Goal: Task Accomplishment & Management: Use online tool/utility

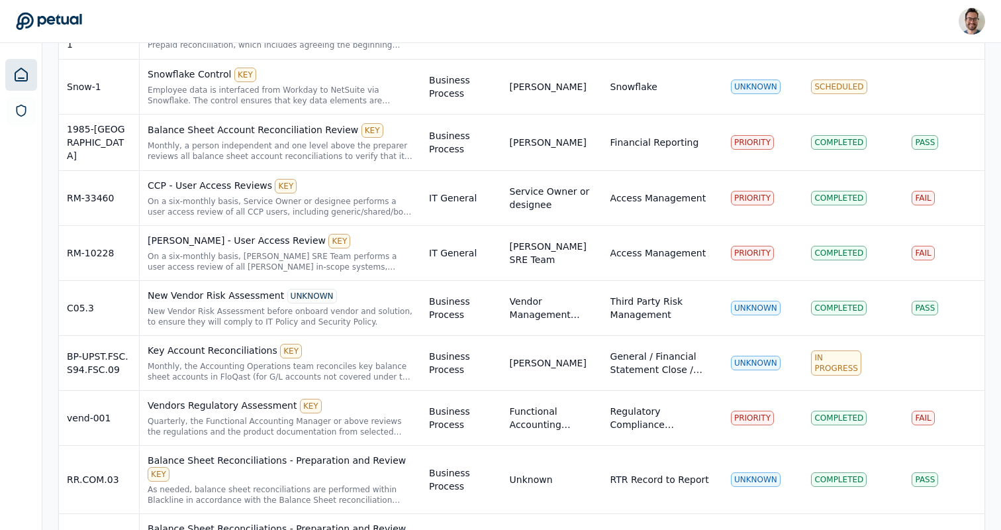
scroll to position [1106, 0]
click at [216, 367] on div "Monthly, the Accounting Operations team reconciles key balance sheet accounts i…" at bounding box center [280, 370] width 265 height 21
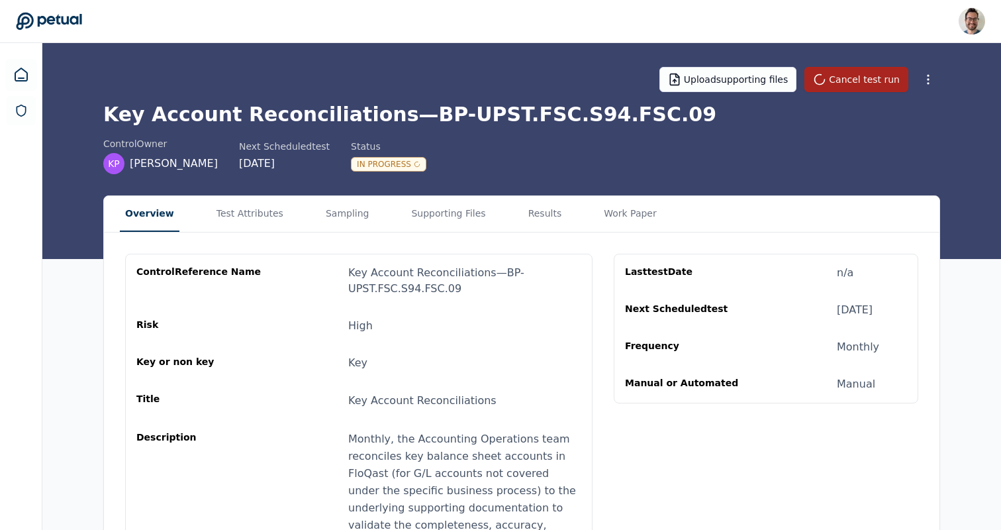
click at [869, 79] on button "Cancel test run" at bounding box center [856, 79] width 104 height 25
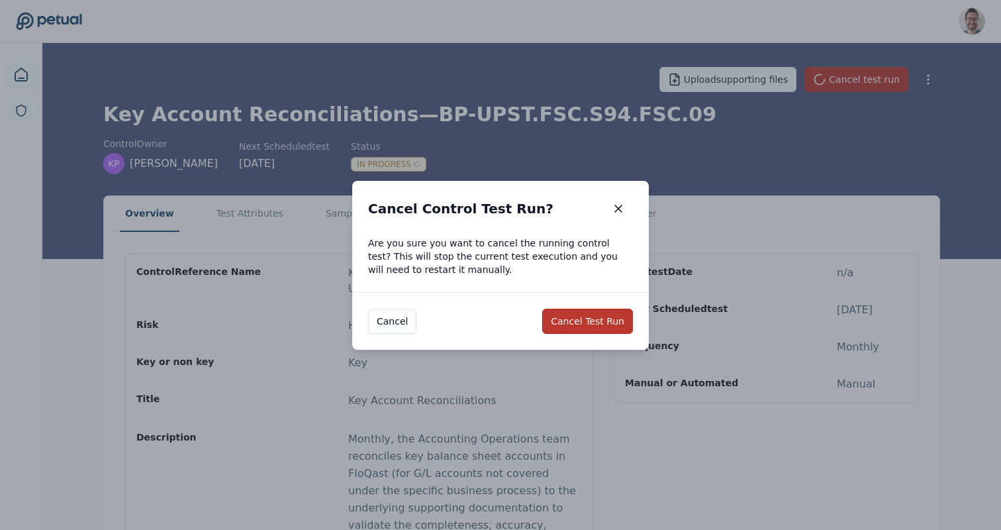
click at [608, 320] on button "Cancel Test Run" at bounding box center [587, 320] width 91 height 25
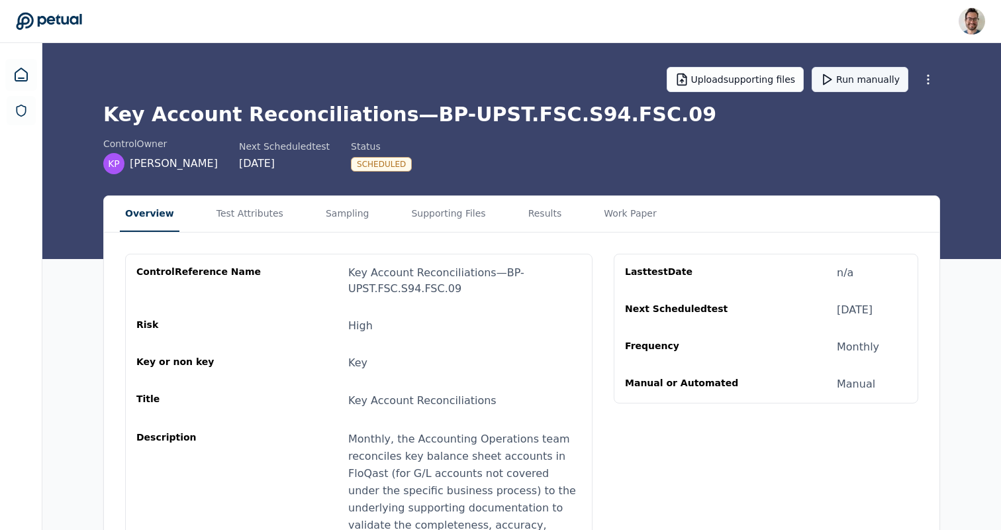
click at [894, 77] on button "Run manually" at bounding box center [860, 79] width 97 height 25
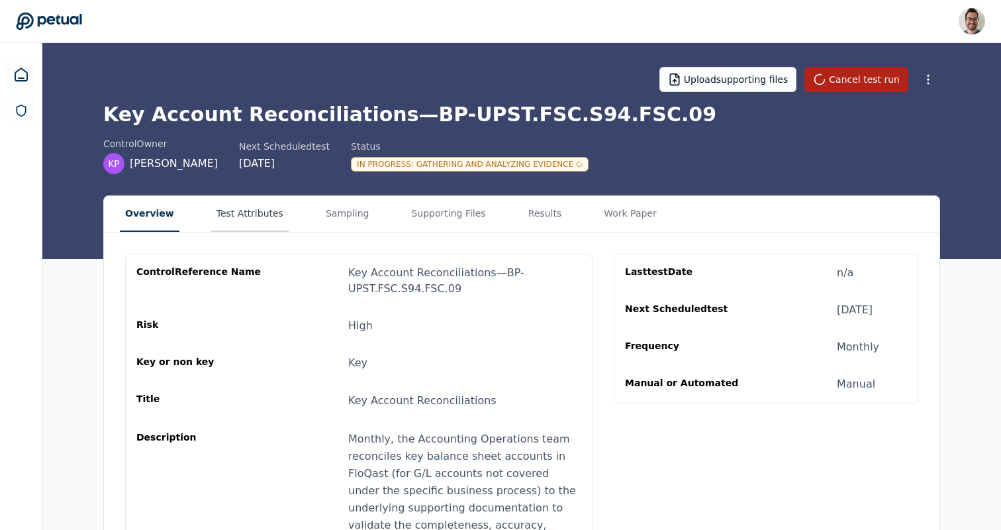
click at [267, 223] on button "Test Attributes" at bounding box center [249, 214] width 77 height 36
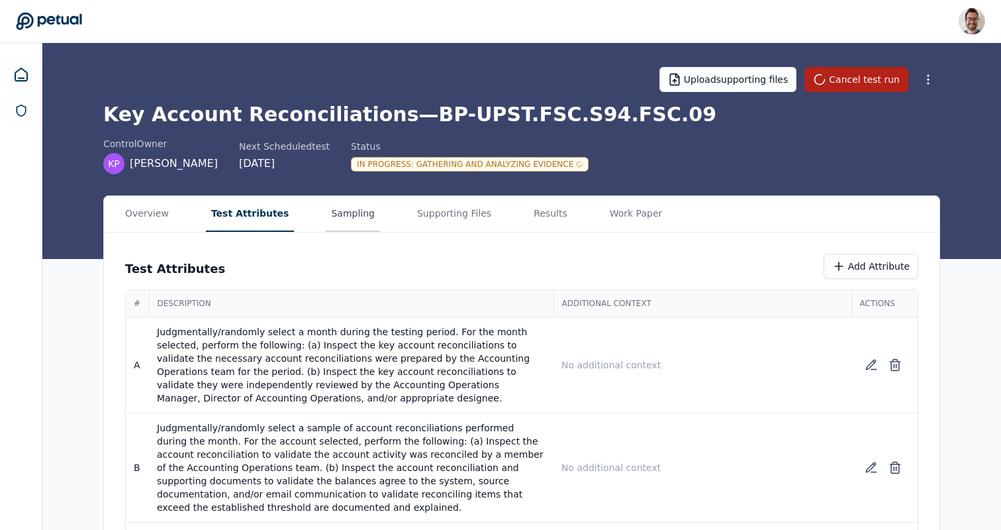
click at [350, 220] on button "Sampling" at bounding box center [353, 214] width 54 height 36
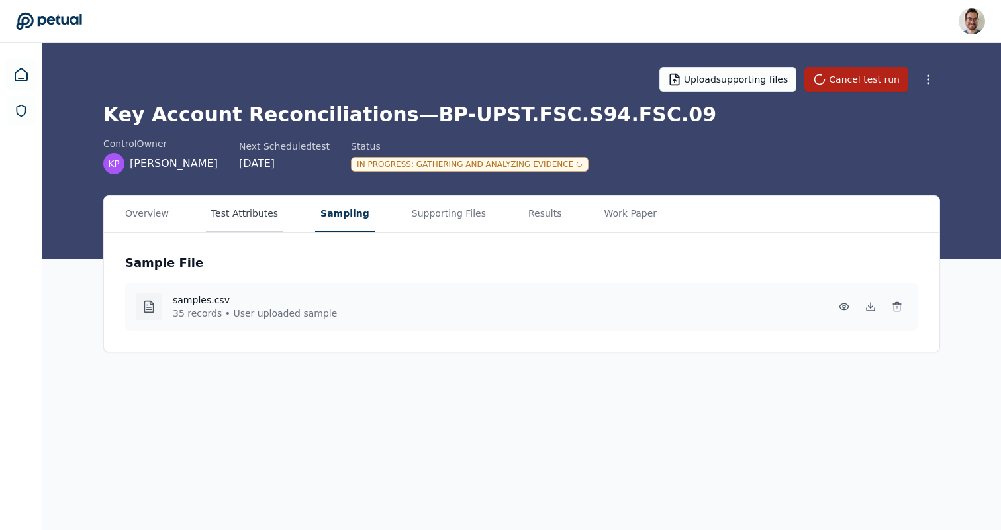
click at [237, 214] on button "Test Attributes" at bounding box center [244, 214] width 77 height 36
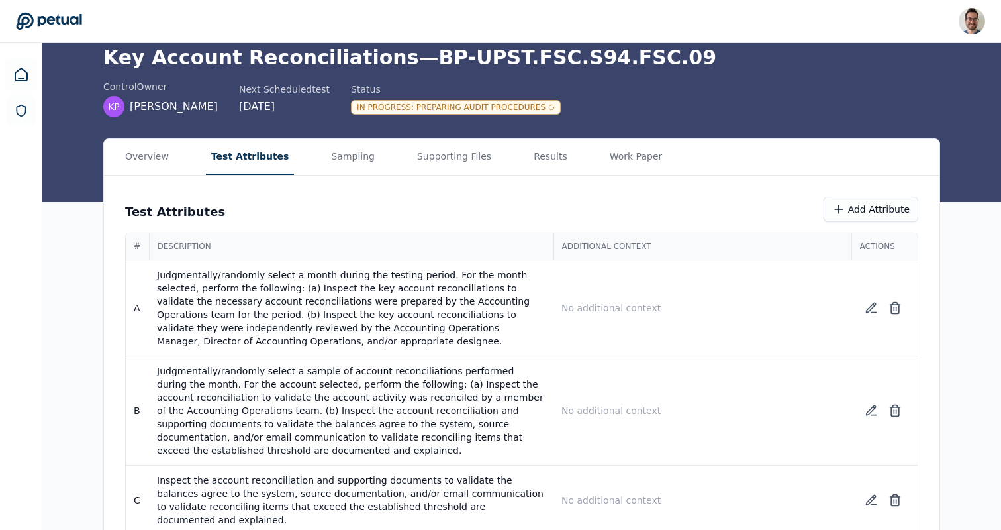
scroll to position [35, 0]
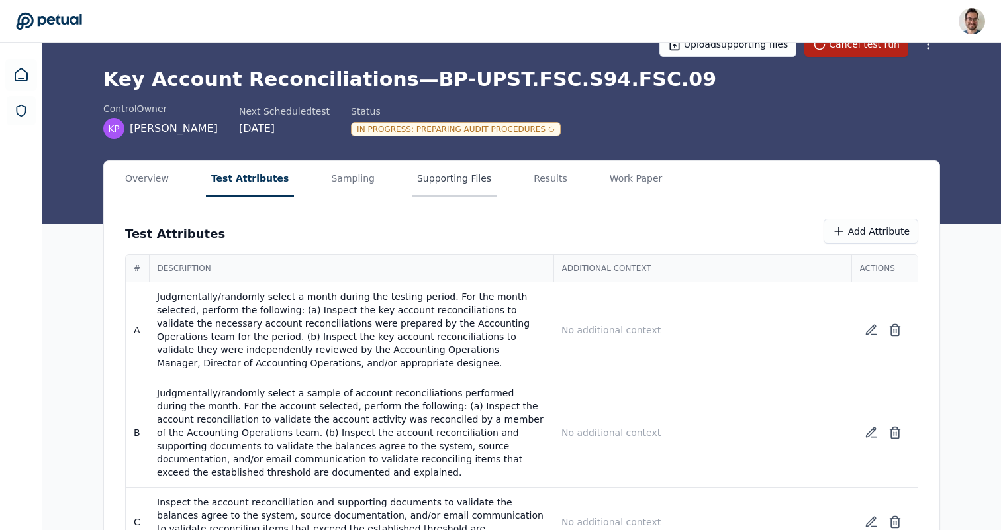
click at [440, 171] on button "Supporting Files" at bounding box center [454, 179] width 85 height 36
